Goal: Check status

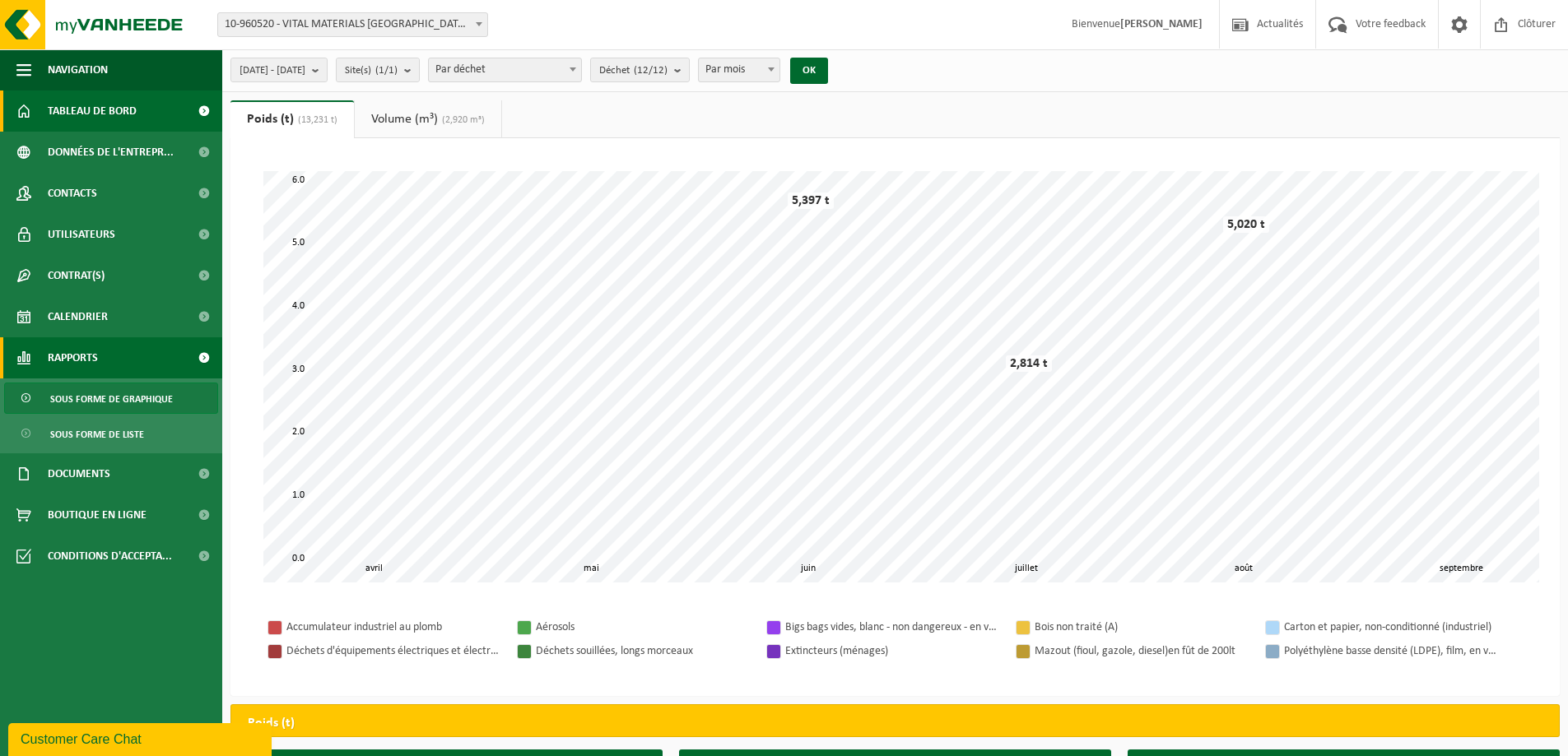
click at [97, 122] on span "Tableau de bord" at bounding box center [91, 110] width 88 height 41
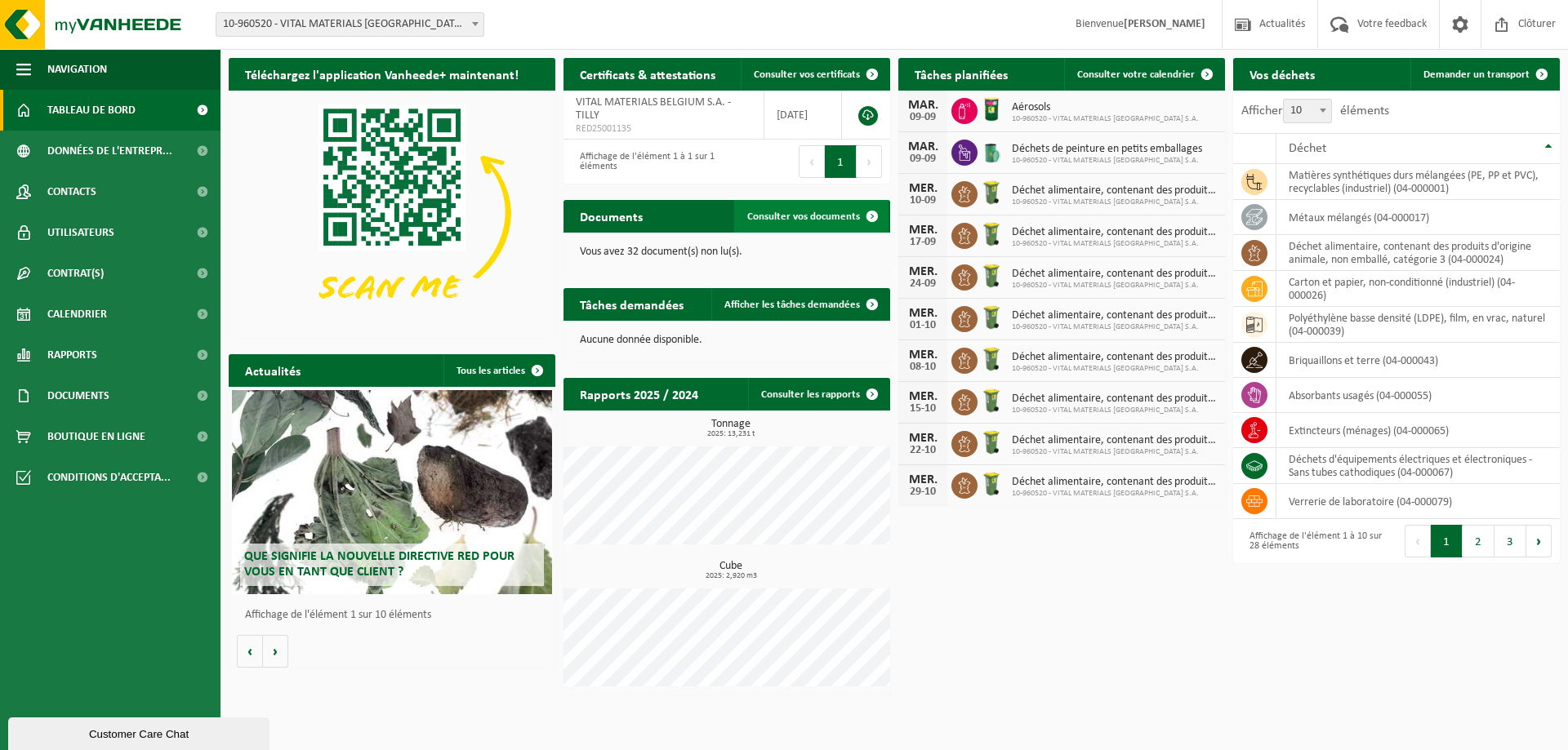
click at [830, 226] on link "Consulter vos documents" at bounding box center [812, 216] width 155 height 33
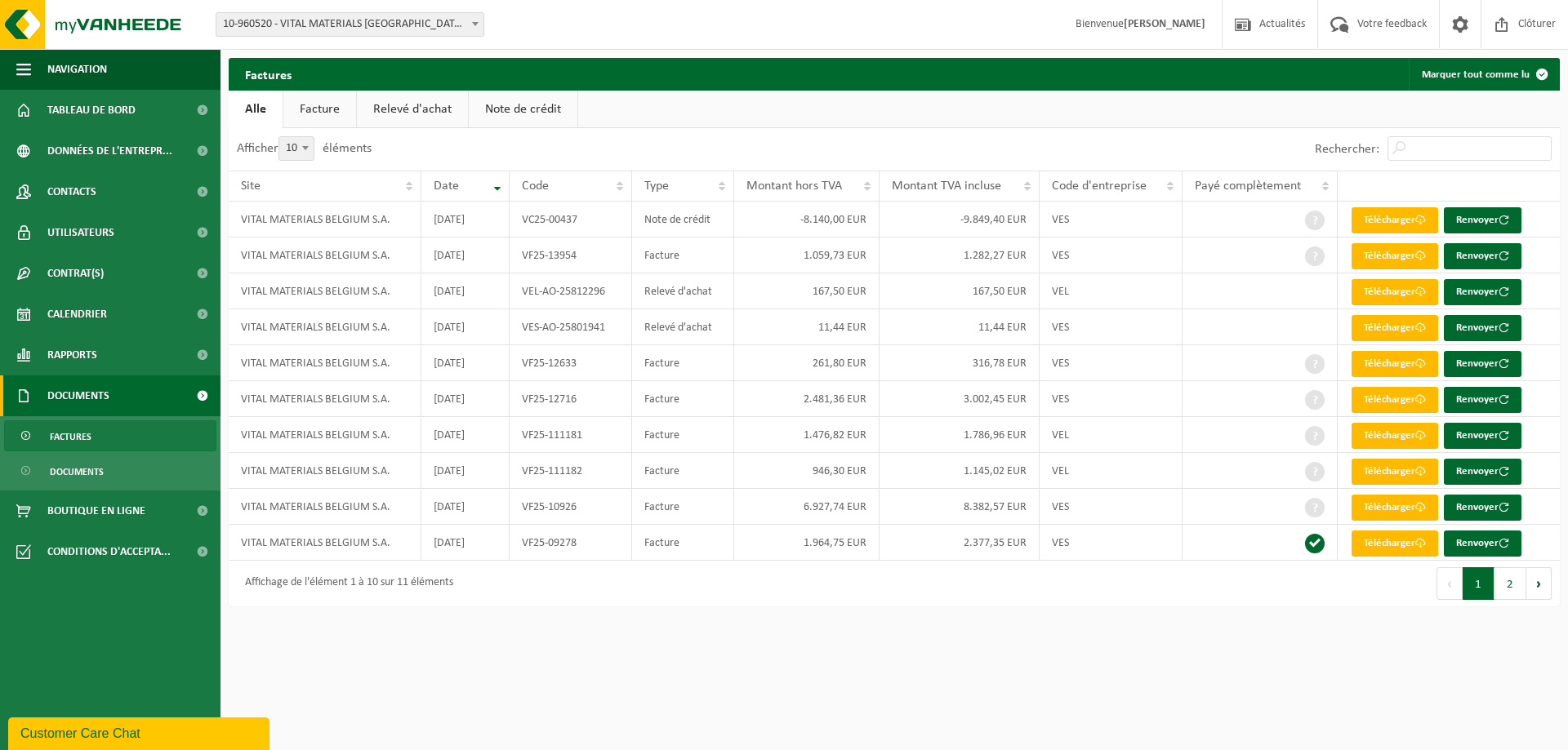
click at [442, 121] on link "Relevé d'achat" at bounding box center [412, 109] width 111 height 37
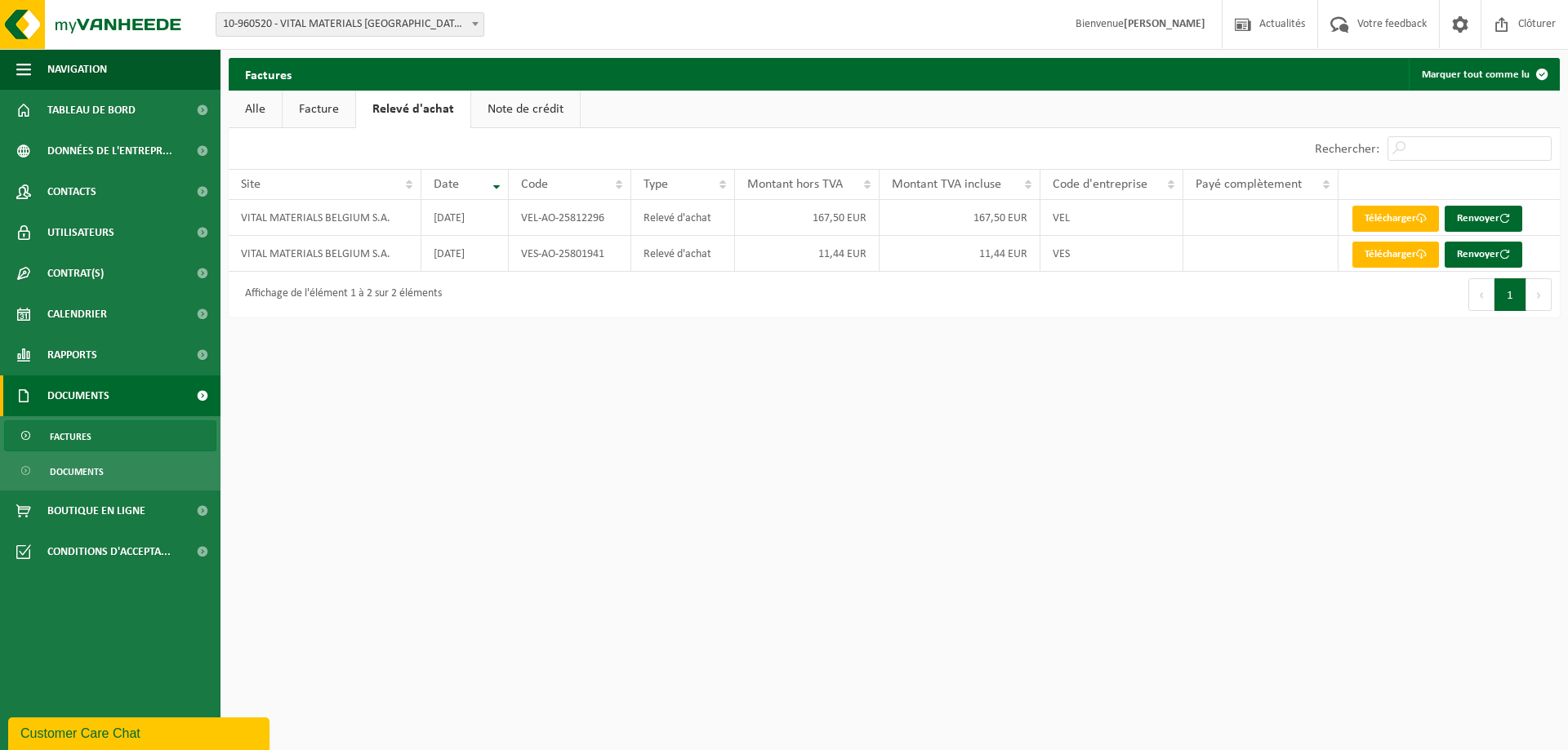
click at [328, 106] on link "Facture" at bounding box center [320, 109] width 73 height 37
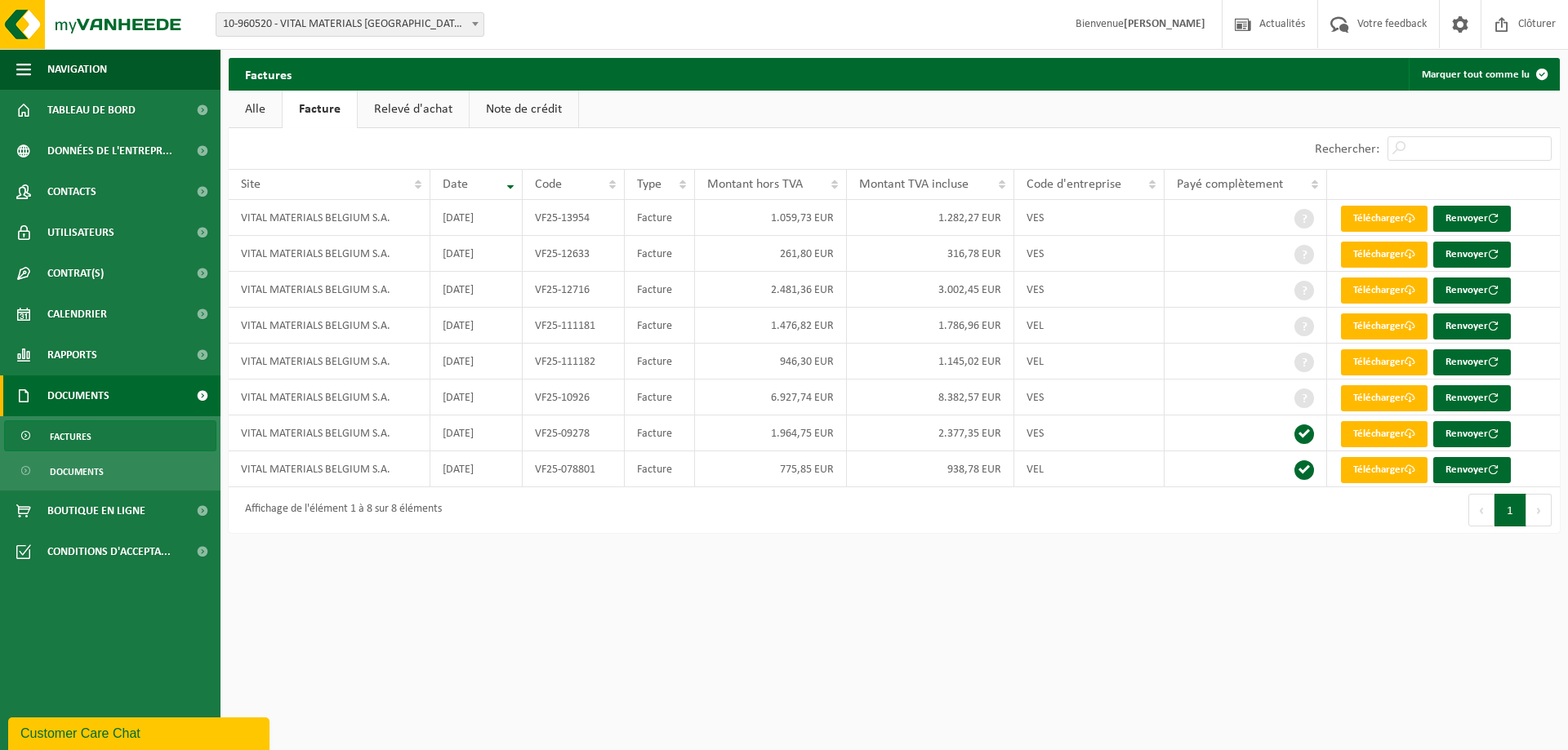
click at [454, 104] on link "Relevé d'achat" at bounding box center [413, 109] width 111 height 37
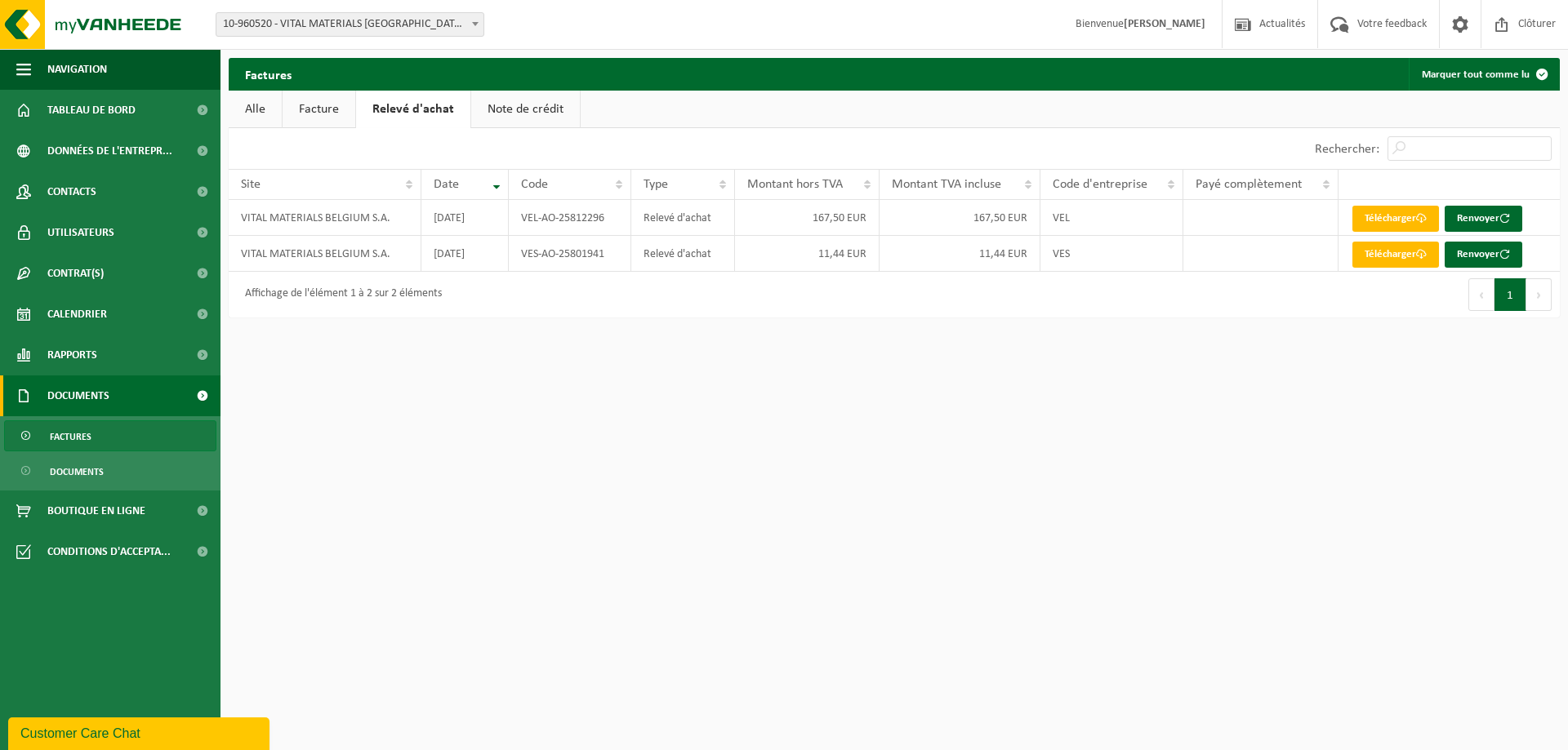
click at [510, 102] on link "Note de crédit" at bounding box center [526, 109] width 108 height 37
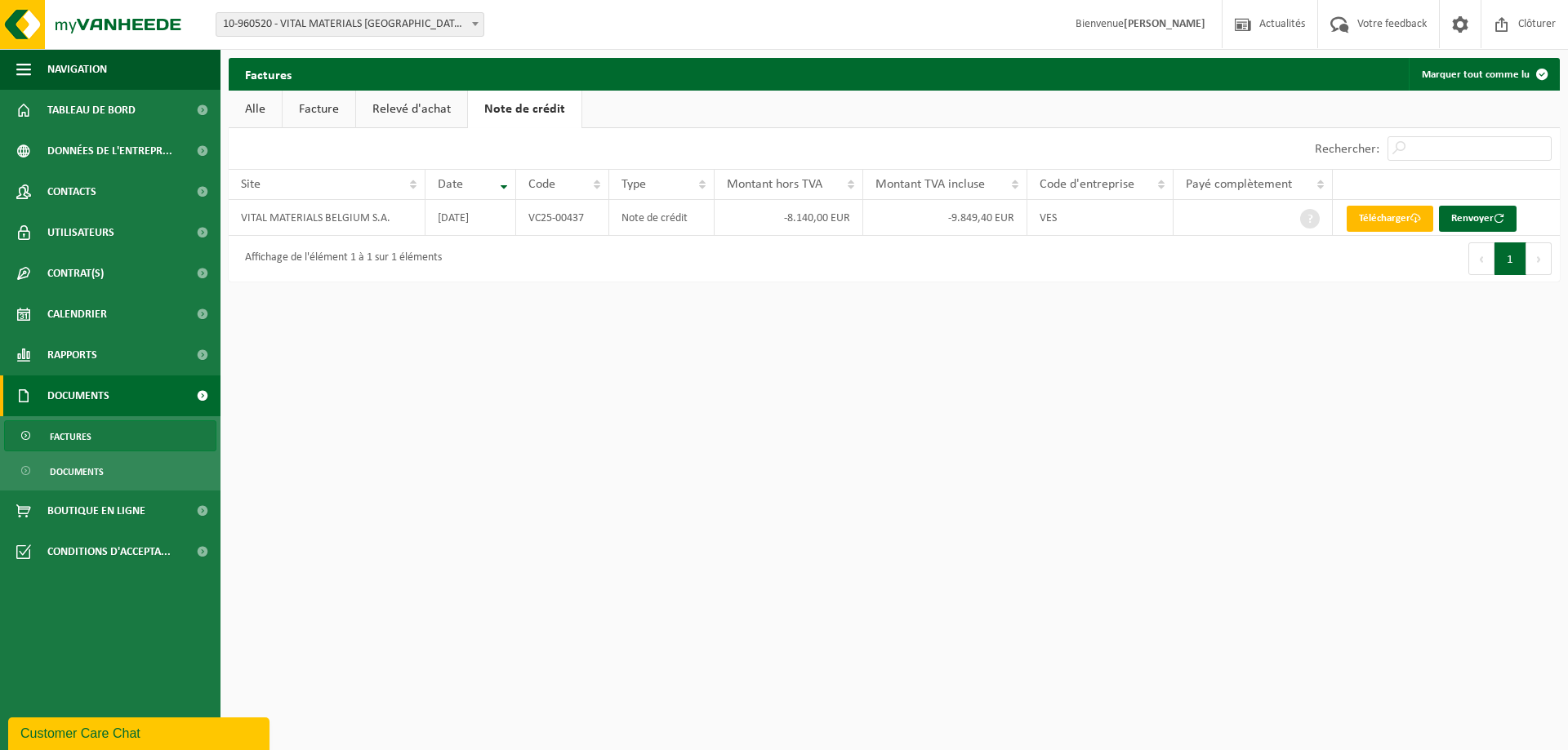
click at [388, 106] on link "Relevé d'achat" at bounding box center [411, 109] width 111 height 37
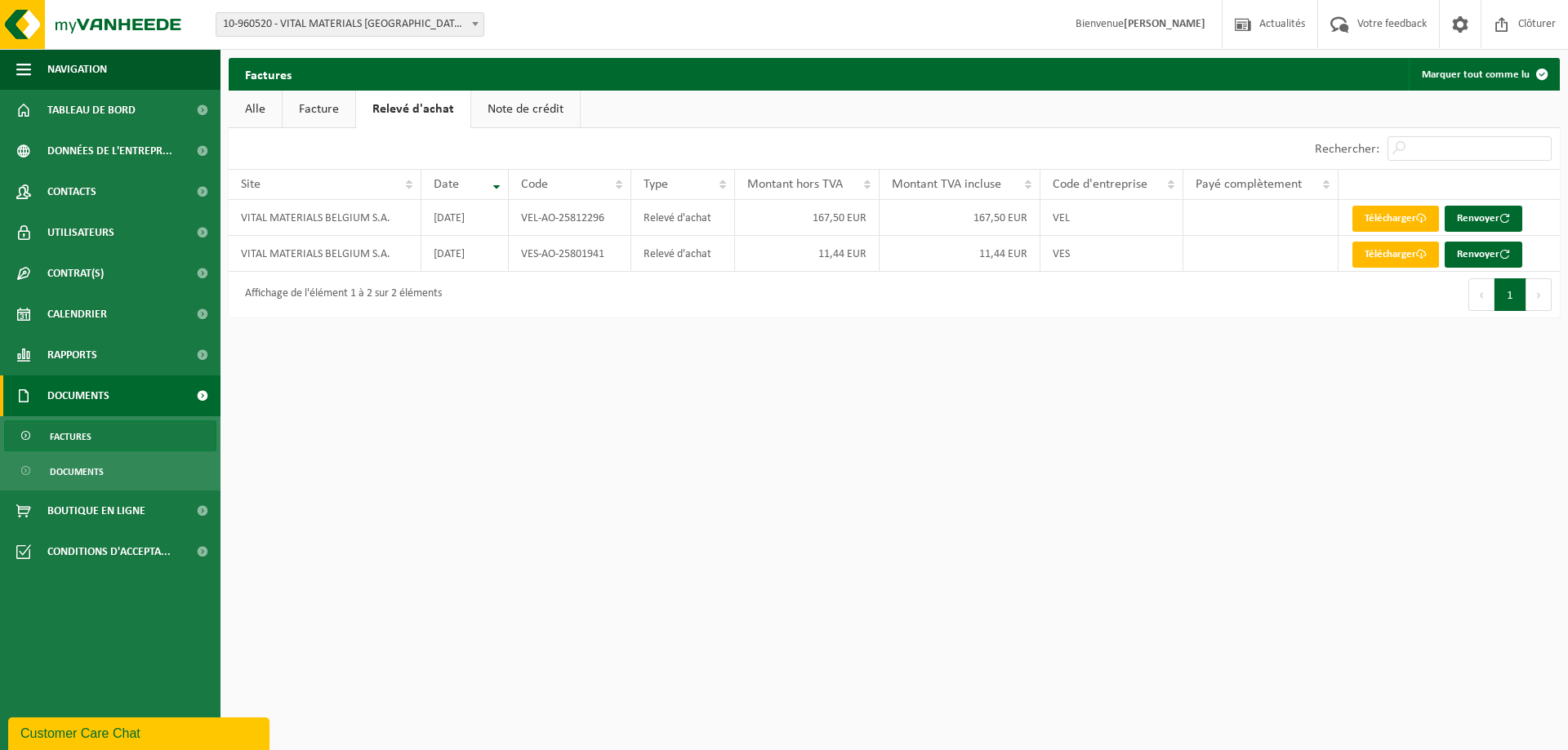
click at [284, 110] on link "Facture" at bounding box center [320, 109] width 73 height 37
